Goal: Unclear: Browse casually

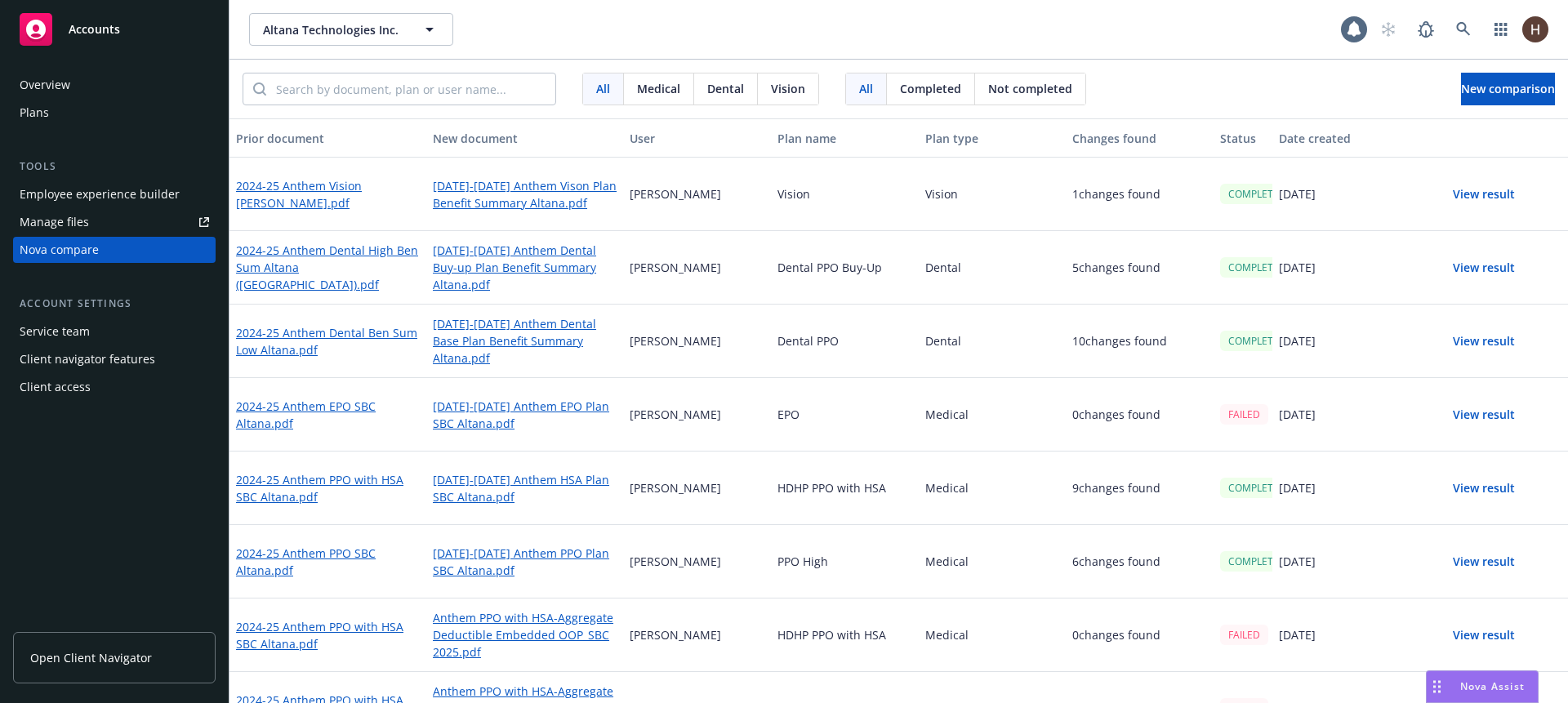
click at [1267, 83] on div "All Medical Dental Vision All Completed Not completed New comparison" at bounding box center [898, 88] width 1339 height 59
click at [1263, 40] on div "Altana Technologies Inc. Altana Technologies Inc." at bounding box center [795, 29] width 1092 height 33
